Goal: Information Seeking & Learning: Learn about a topic

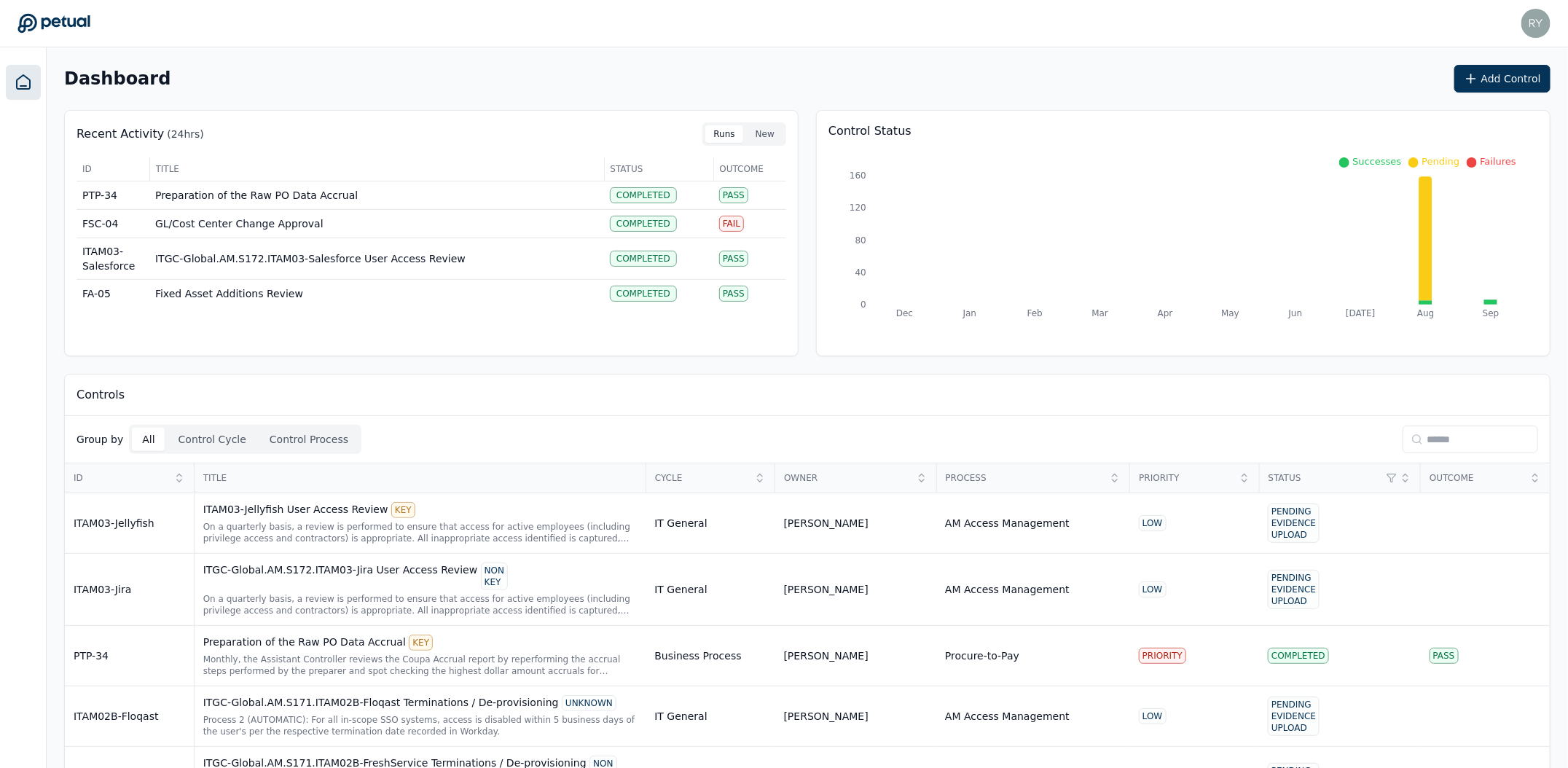
click at [1474, 159] on icon at bounding box center [1472, 163] width 11 height 11
click at [1481, 431] on input at bounding box center [1470, 439] width 135 height 28
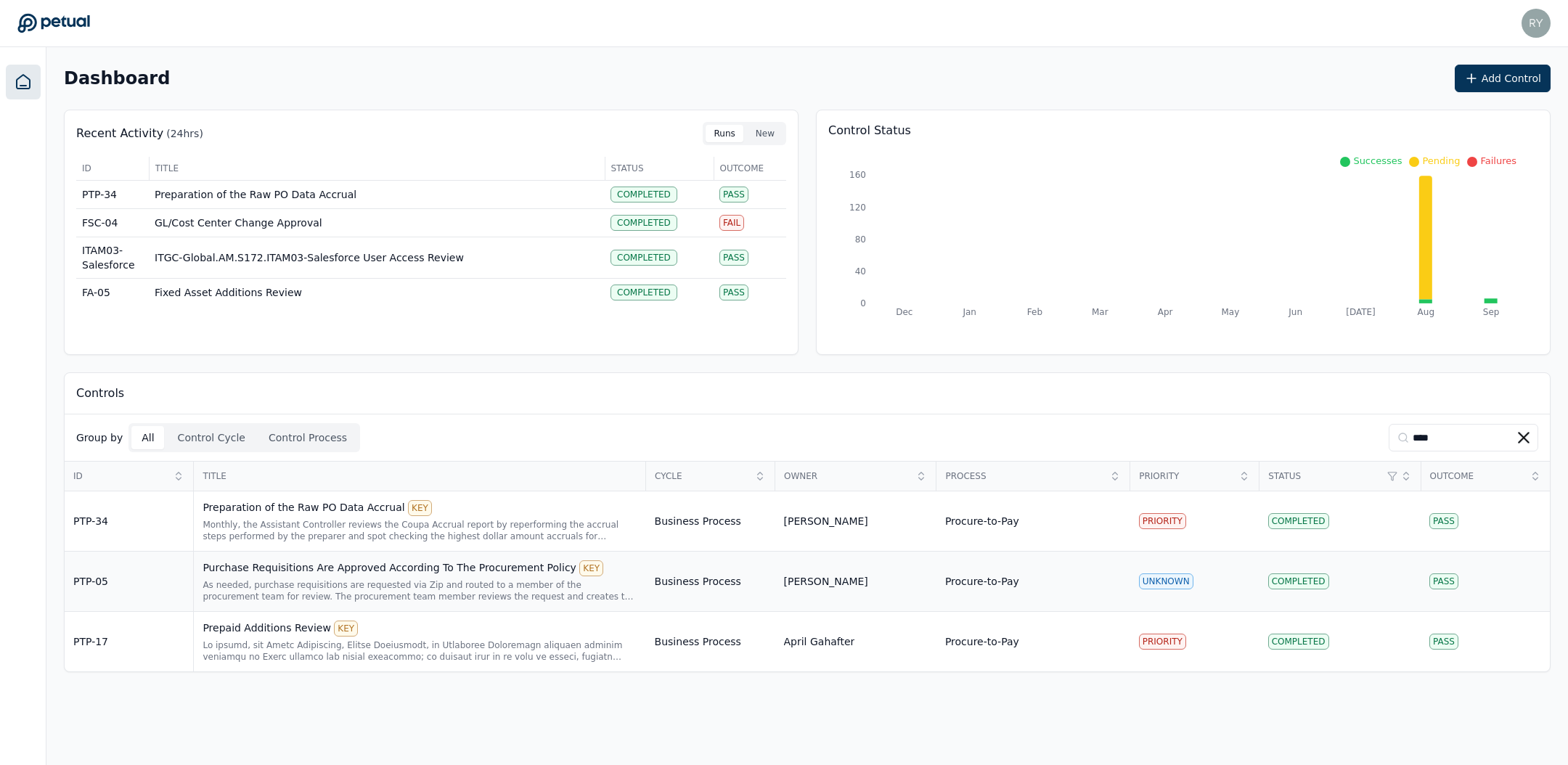
type input "****"
click at [546, 579] on div "As needed, purchase requisitions are requested via Zip and routed to a member o…" at bounding box center [419, 590] width 434 height 23
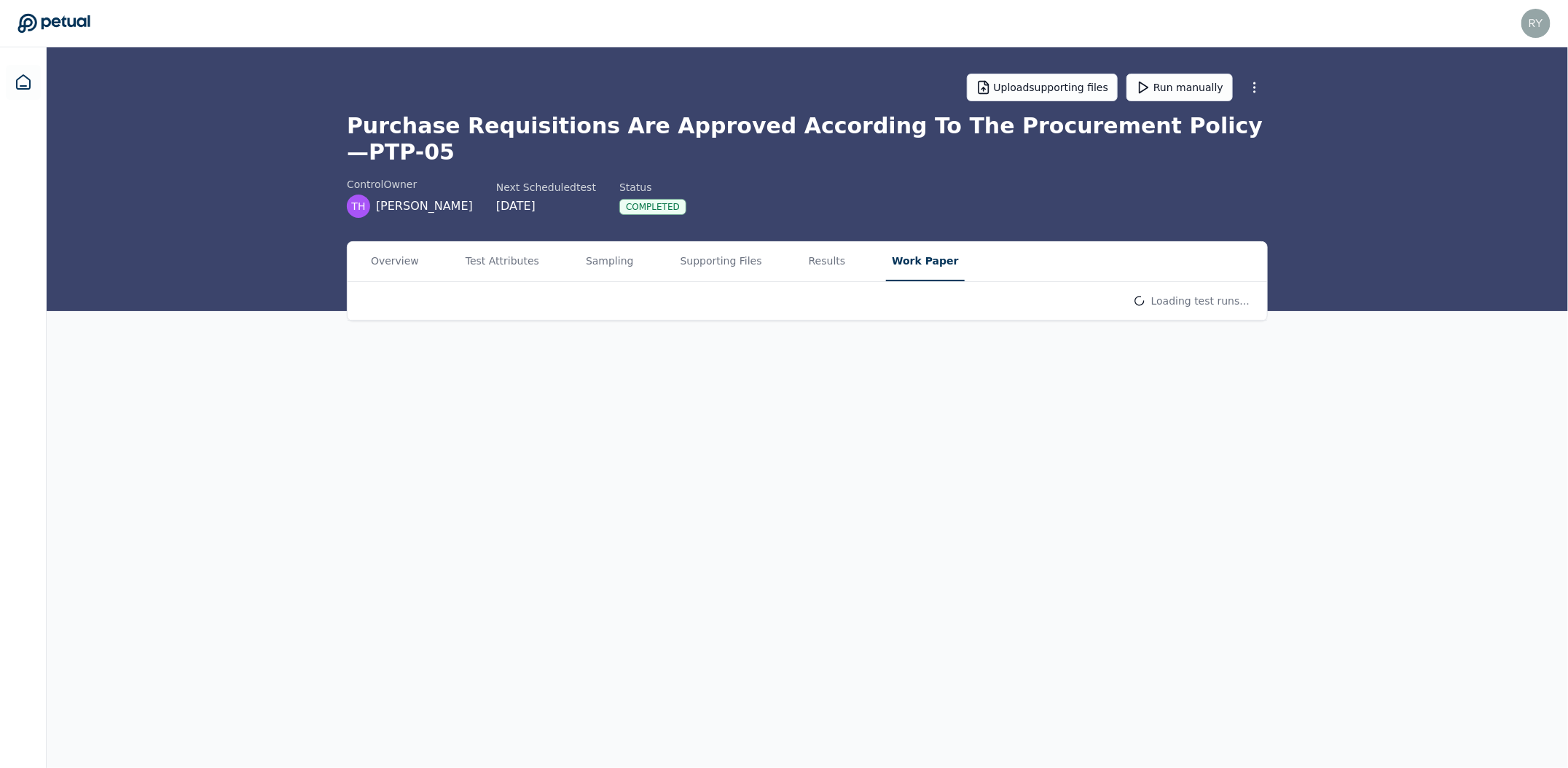
click at [920, 242] on button "Work Paper" at bounding box center [925, 261] width 78 height 39
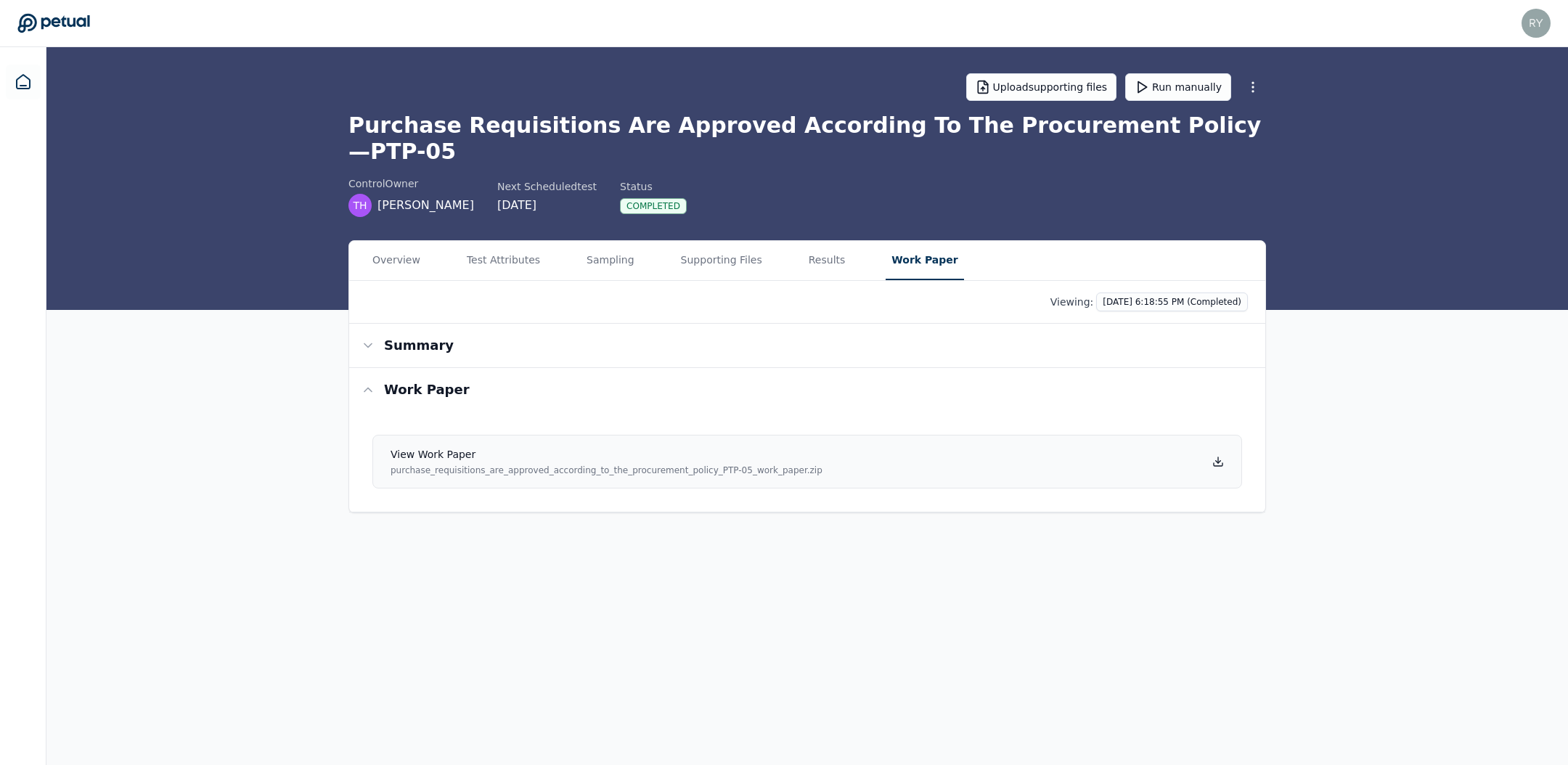
click at [1219, 456] on icon at bounding box center [1217, 461] width 11 height 11
